Goal: Book appointment/travel/reservation

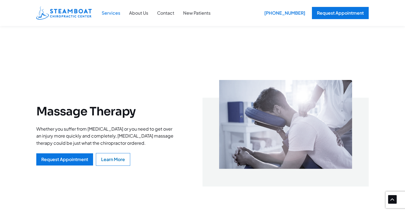
scroll to position [1253, 0]
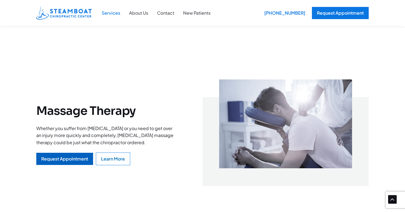
click at [67, 161] on div "Request Appointment" at bounding box center [64, 159] width 47 height 4
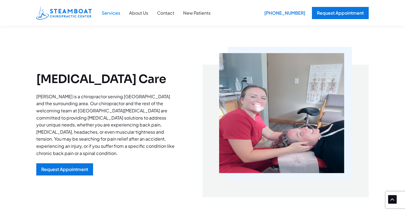
scroll to position [136, 0]
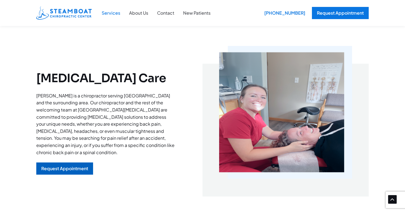
click at [63, 167] on div "Request Appointment" at bounding box center [64, 169] width 47 height 4
click at [68, 168] on div "Request Appointment" at bounding box center [64, 169] width 47 height 4
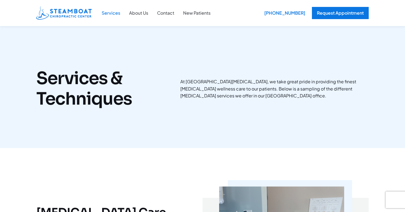
scroll to position [0, 0]
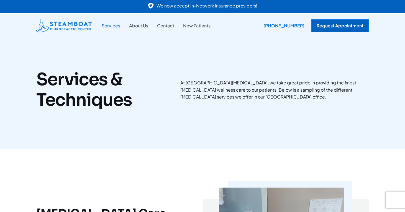
click at [336, 25] on div "Request Appointment" at bounding box center [340, 25] width 57 height 13
